Goal: Information Seeking & Learning: Learn about a topic

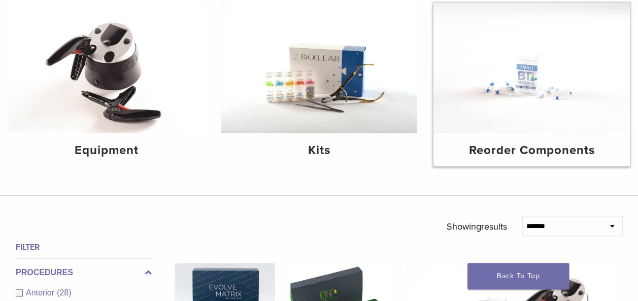
scroll to position [135, 0]
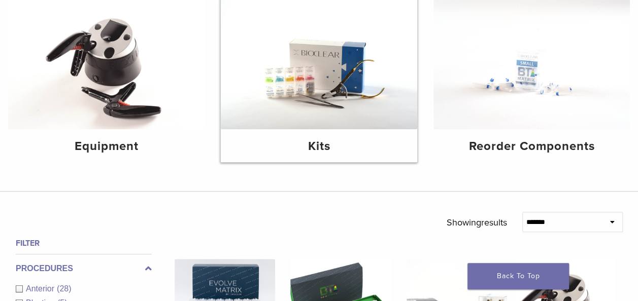
click at [343, 124] on img at bounding box center [319, 63] width 196 height 131
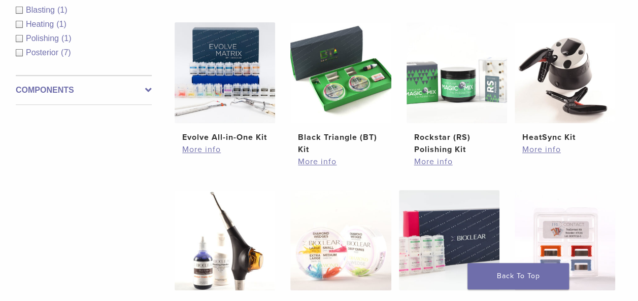
scroll to position [203, 0]
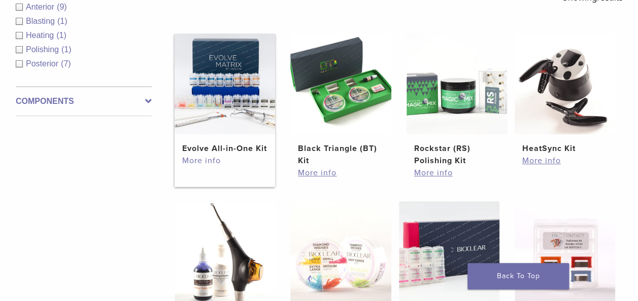
click at [211, 167] on link "More info" at bounding box center [224, 161] width 85 height 12
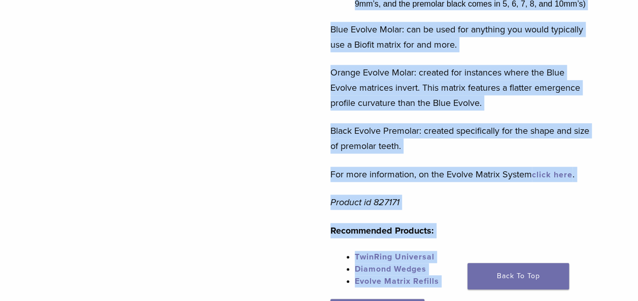
scroll to position [454, 0]
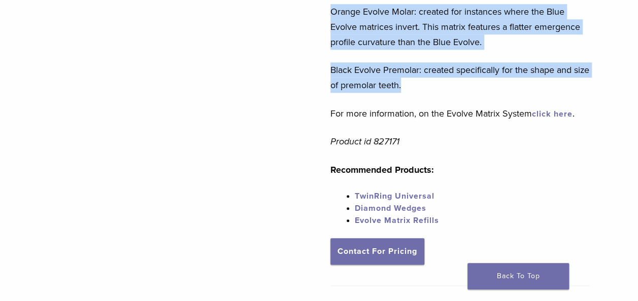
drag, startPoint x: 331, startPoint y: 71, endPoint x: 506, endPoint y: 82, distance: 175.4
copy div "More of what you need in the sizes you need. The Evolve All-in-One Select Kit o…"
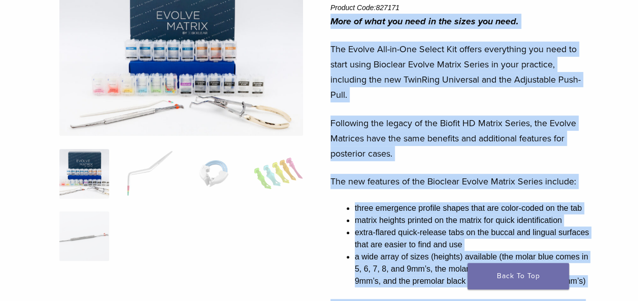
scroll to position [48, 0]
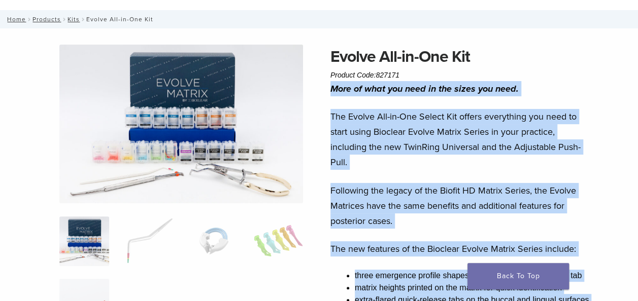
click at [192, 125] on img at bounding box center [181, 124] width 244 height 159
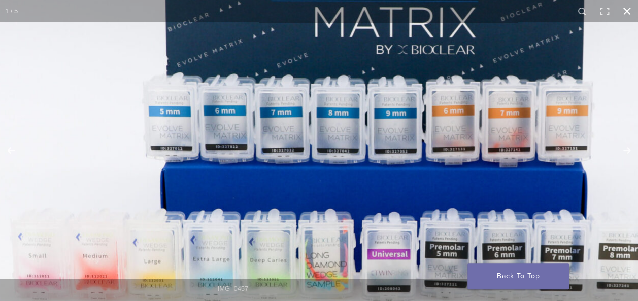
click at [628, 13] on button "Close (Esc)" at bounding box center [627, 11] width 22 height 22
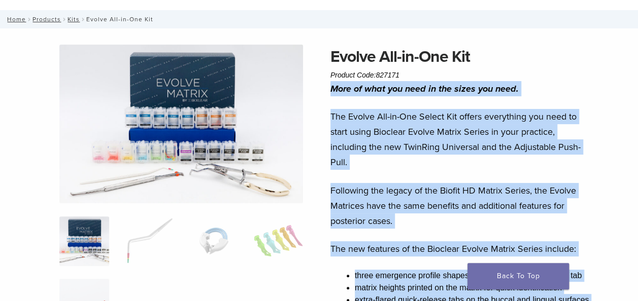
click at [212, 110] on img at bounding box center [181, 124] width 244 height 159
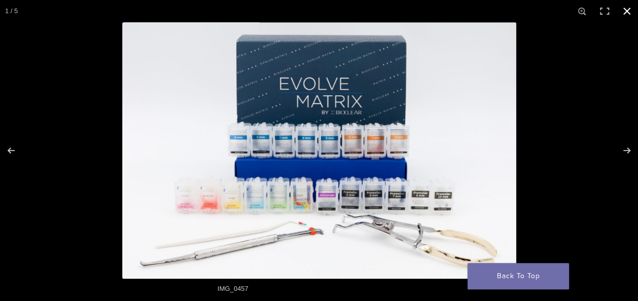
click at [628, 8] on button "Close (Esc)" at bounding box center [627, 11] width 22 height 22
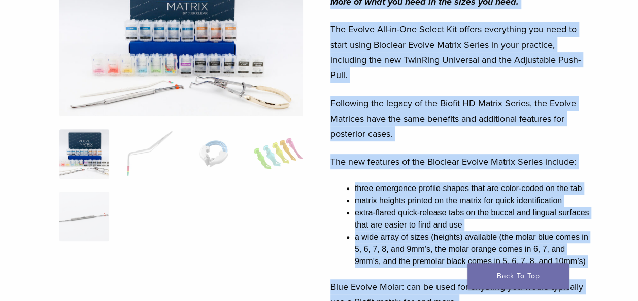
scroll to position [68, 0]
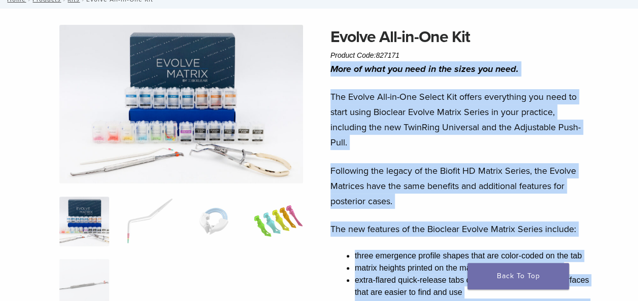
click at [290, 213] on img at bounding box center [279, 222] width 50 height 50
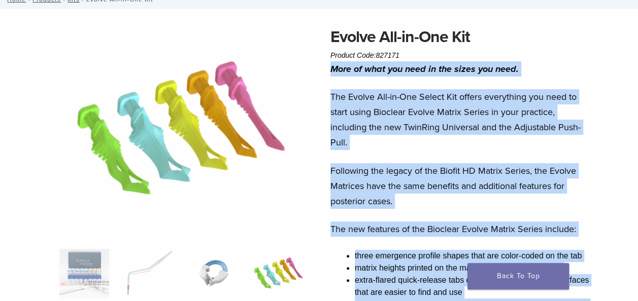
click at [209, 276] on img at bounding box center [214, 274] width 50 height 50
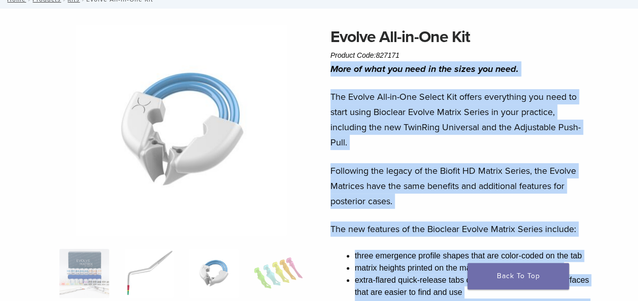
drag, startPoint x: 153, startPoint y: 274, endPoint x: 134, endPoint y: 274, distance: 19.3
click at [153, 274] on img at bounding box center [149, 274] width 50 height 50
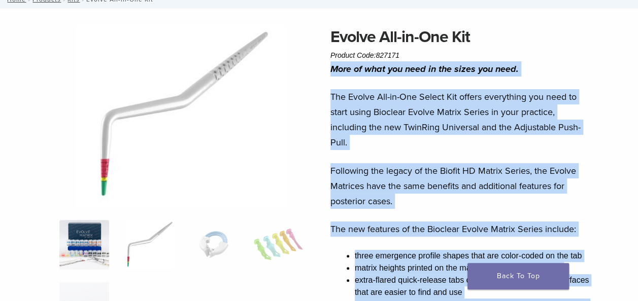
click at [77, 252] on img at bounding box center [84, 245] width 50 height 50
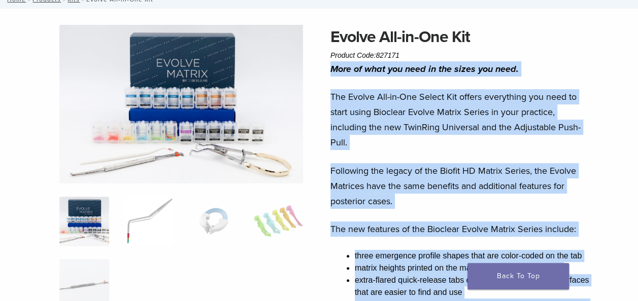
scroll to position [135, 0]
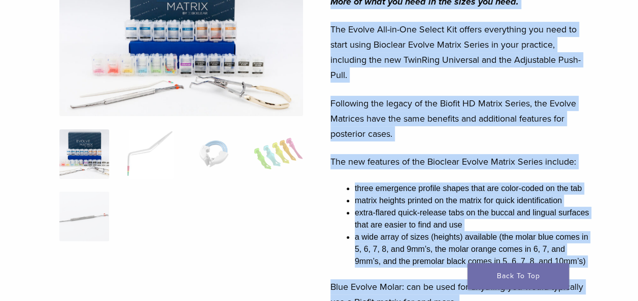
drag, startPoint x: 81, startPoint y: 223, endPoint x: 163, endPoint y: 249, distance: 86.2
click at [83, 224] on img at bounding box center [84, 217] width 50 height 50
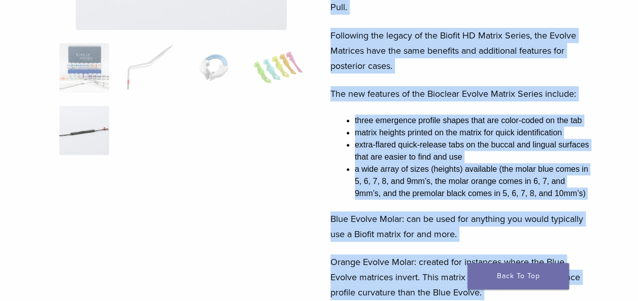
scroll to position [68, 0]
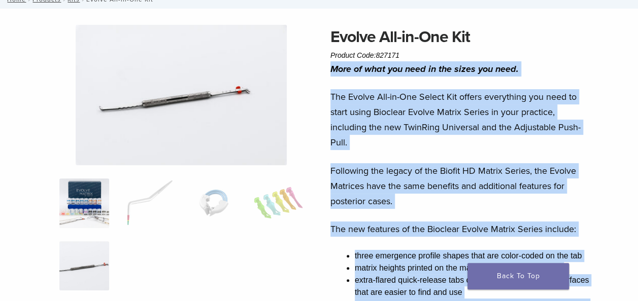
click at [86, 194] on img at bounding box center [84, 204] width 50 height 50
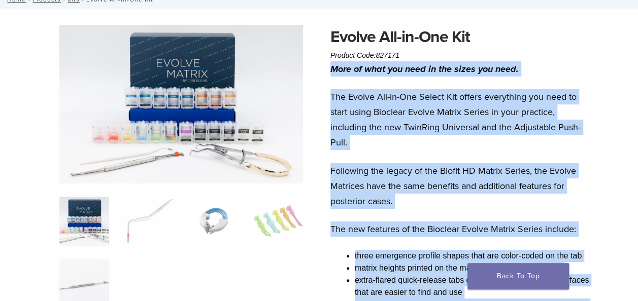
click at [229, 211] on img at bounding box center [214, 222] width 50 height 50
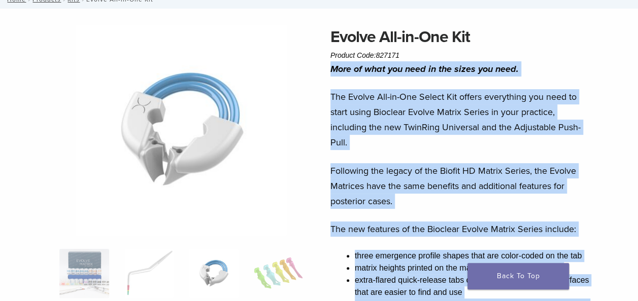
drag, startPoint x: 155, startPoint y: 263, endPoint x: 115, endPoint y: 263, distance: 39.6
click at [155, 263] on img at bounding box center [149, 274] width 50 height 50
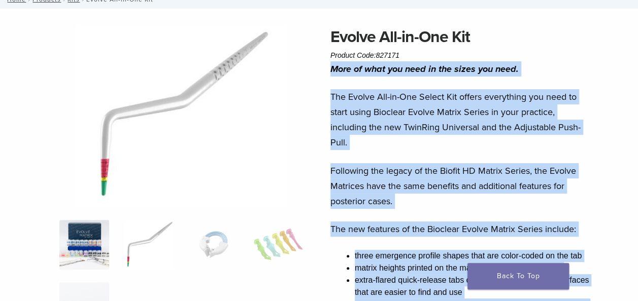
click at [86, 263] on img at bounding box center [84, 245] width 50 height 50
